Goal: Information Seeking & Learning: Learn about a topic

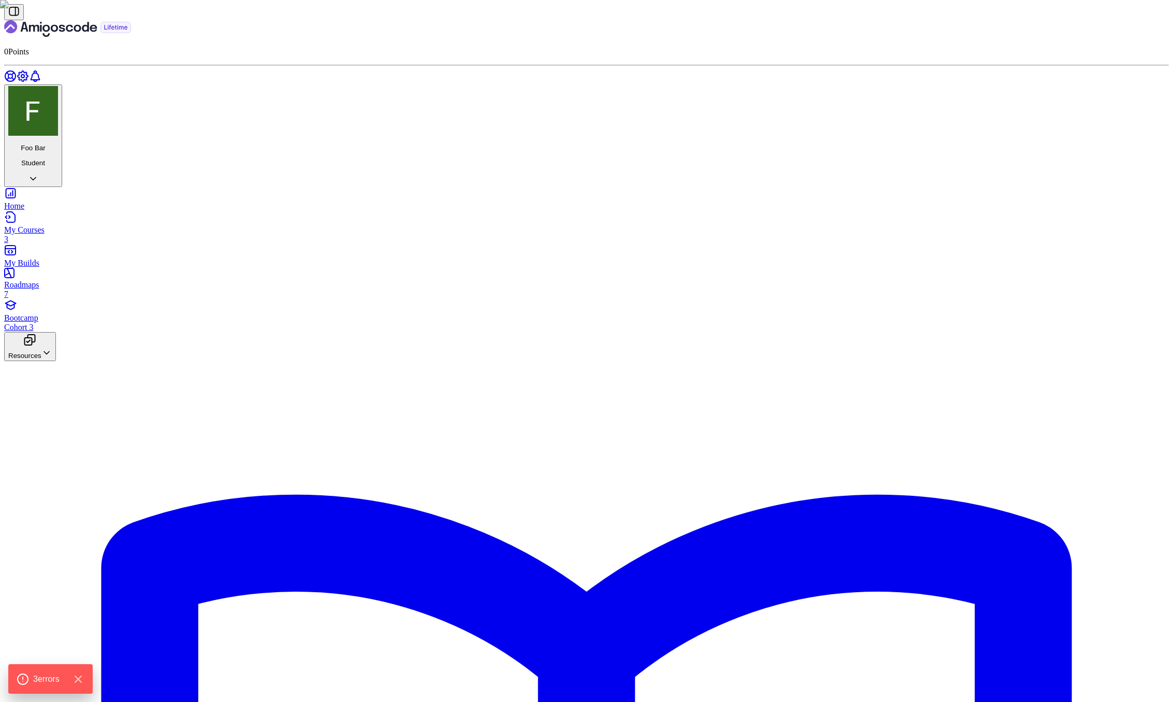
drag, startPoint x: 709, startPoint y: 109, endPoint x: 990, endPoint y: 122, distance: 281.5
drag, startPoint x: 533, startPoint y: 157, endPoint x: 465, endPoint y: 141, distance: 70.1
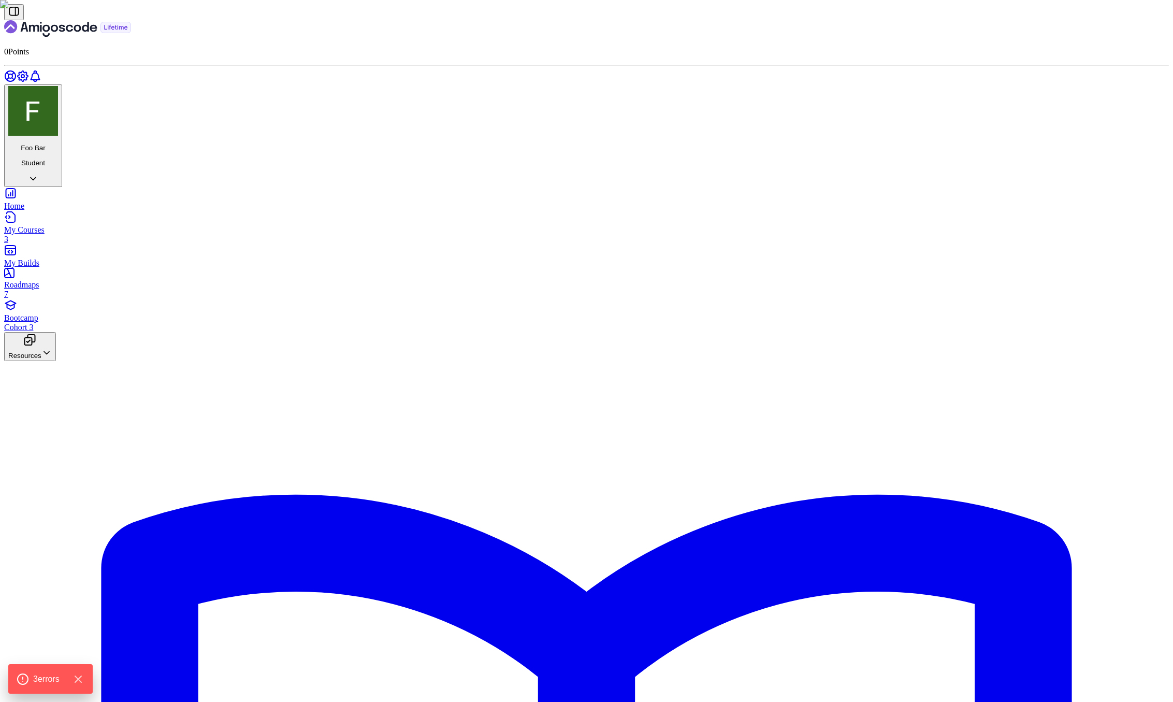
drag, startPoint x: 505, startPoint y: 233, endPoint x: 657, endPoint y: 327, distance: 178.6
drag, startPoint x: 661, startPoint y: 319, endPoint x: 501, endPoint y: 228, distance: 183.9
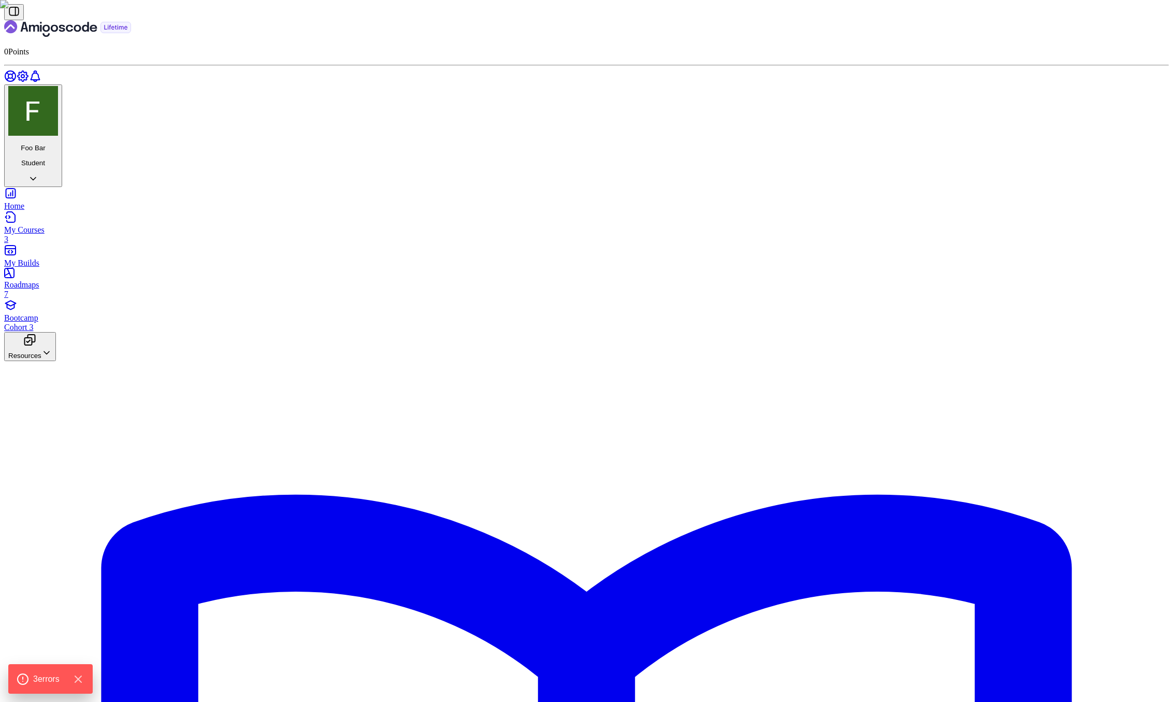
scroll to position [692, 0]
drag, startPoint x: 505, startPoint y: 207, endPoint x: 599, endPoint y: 227, distance: 96.3
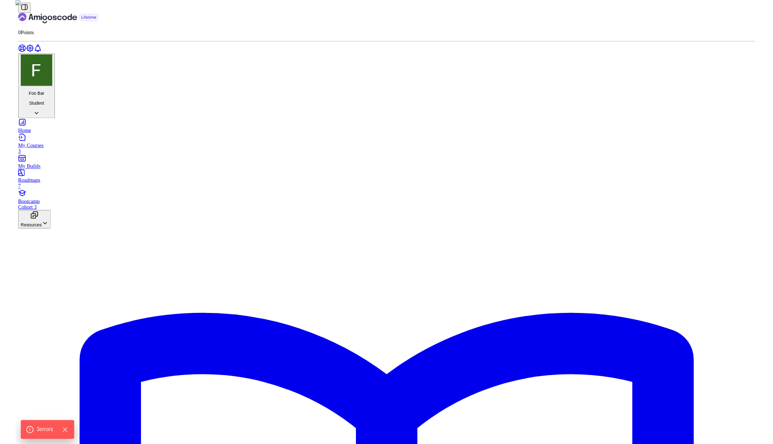
scroll to position [608, 0]
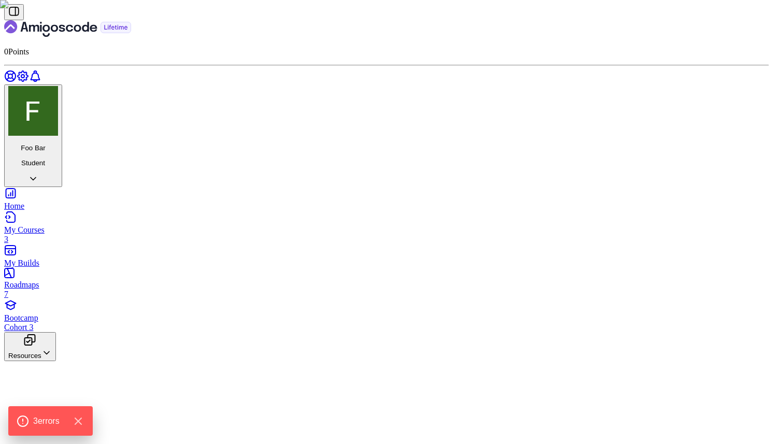
scroll to position [643, 0]
